Goal: Task Accomplishment & Management: Manage account settings

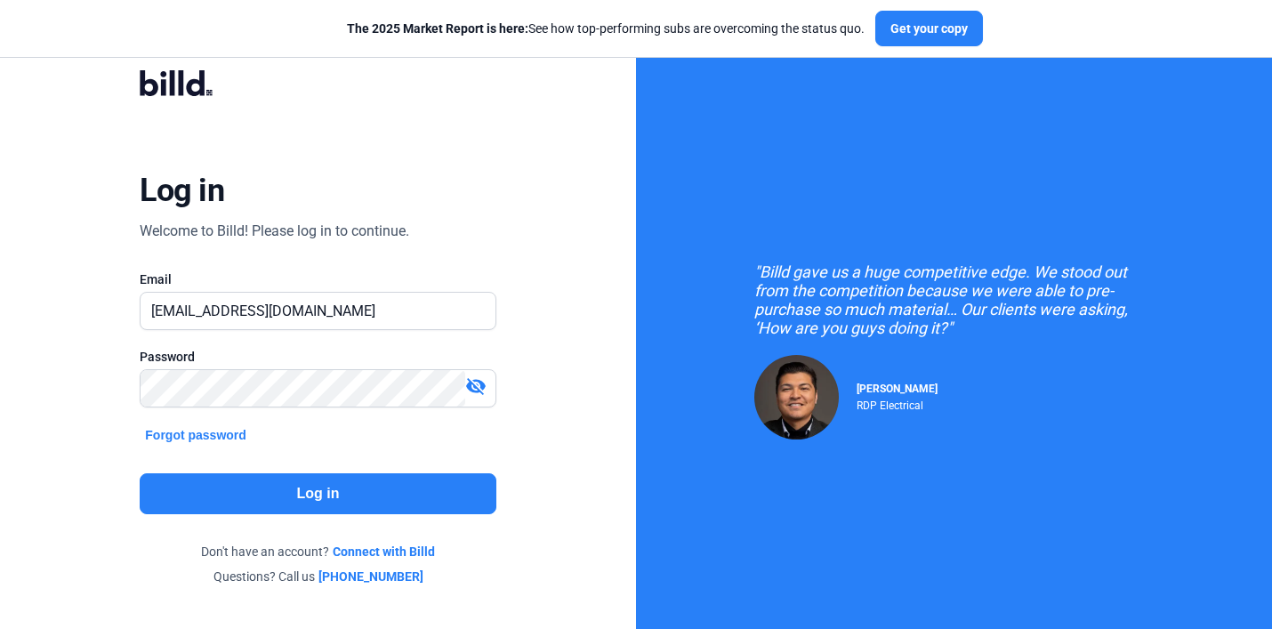
click at [354, 507] on button "Log in" at bounding box center [318, 493] width 356 height 41
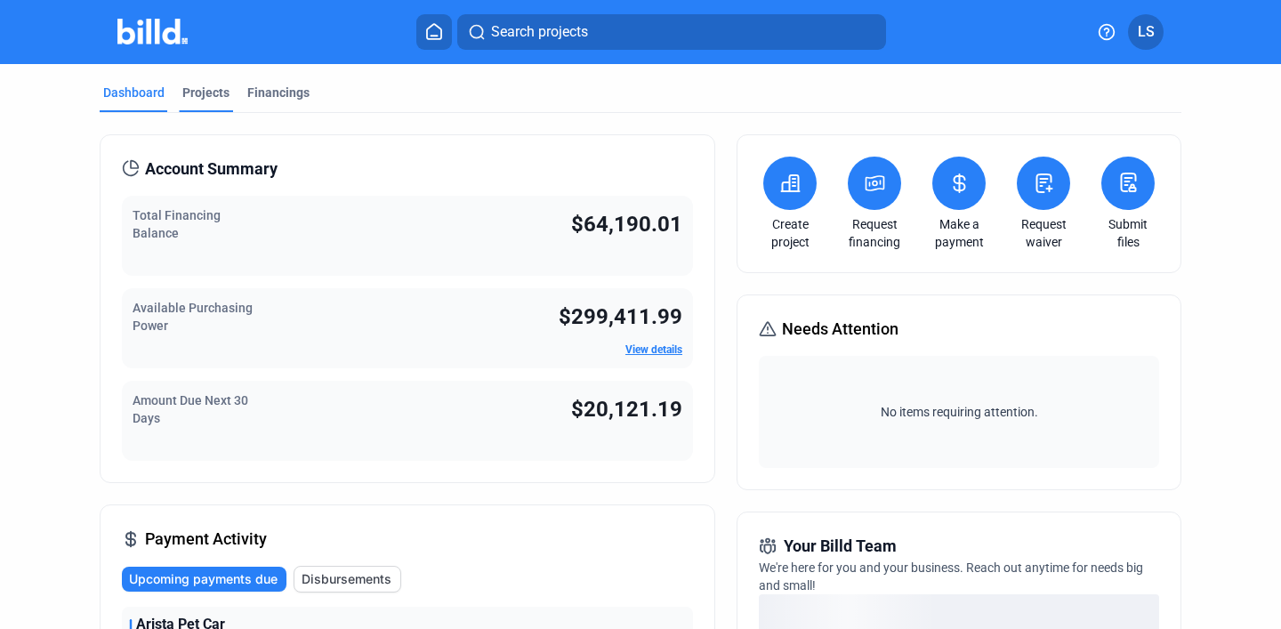
click at [205, 97] on div "Projects" at bounding box center [205, 93] width 47 height 18
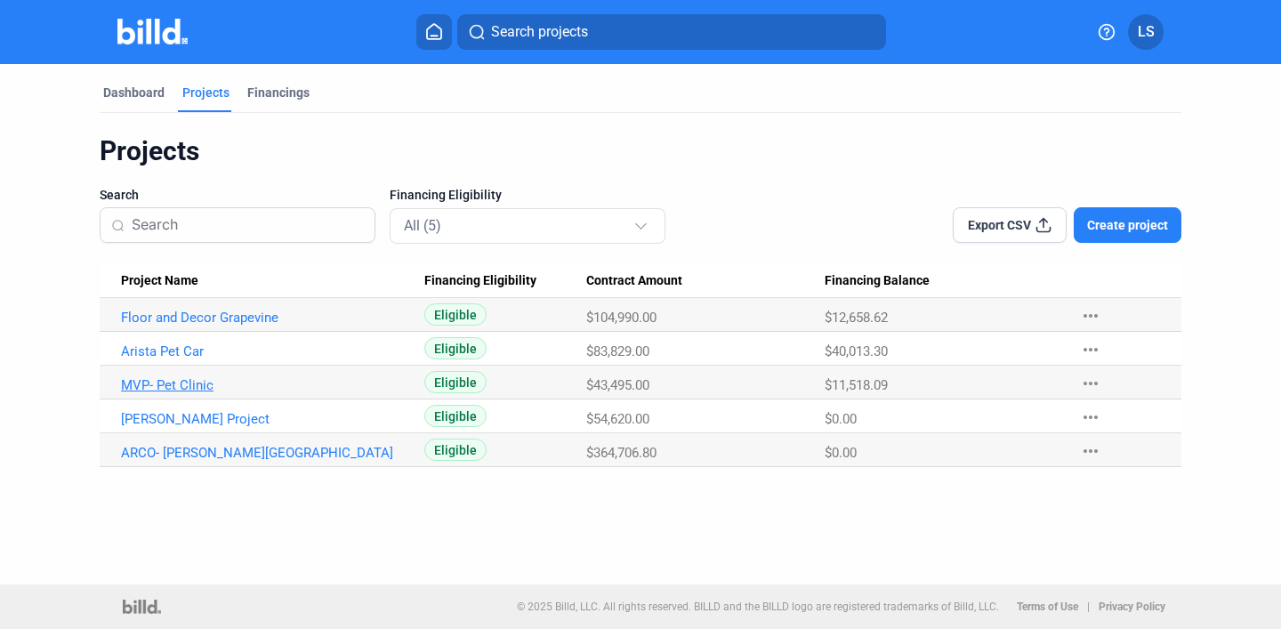
click at [200, 382] on link "MVP- Pet Clinic" at bounding box center [264, 385] width 287 height 16
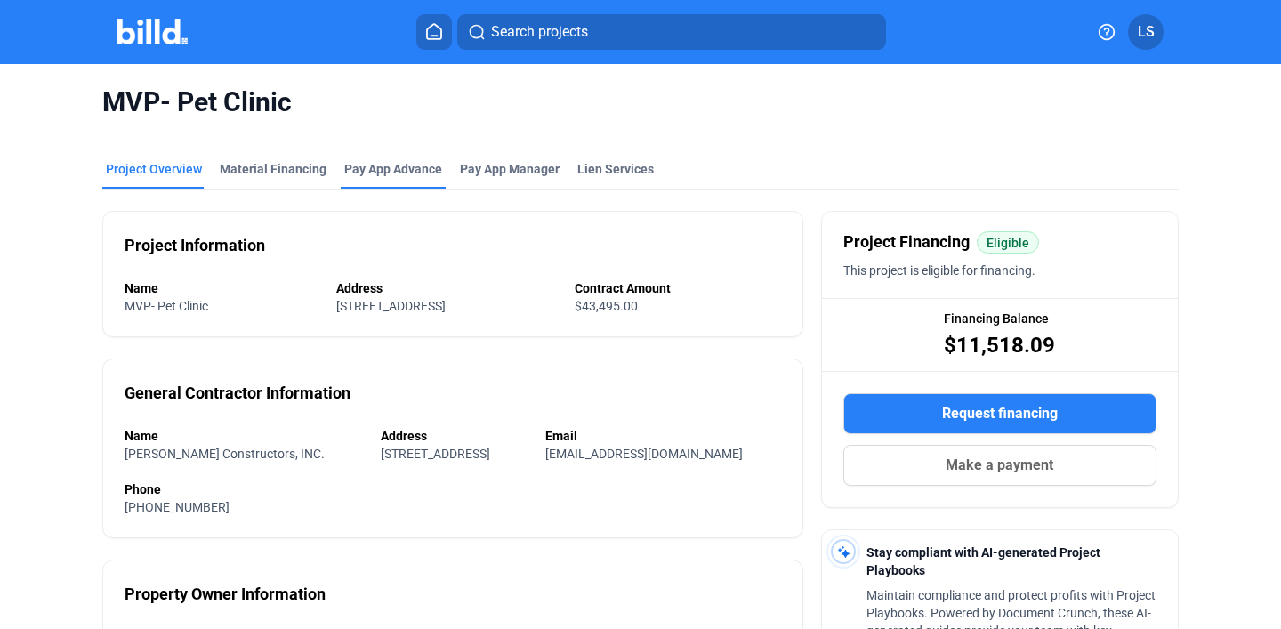
click at [382, 167] on div "Pay App Advance" at bounding box center [393, 169] width 98 height 18
